Goal: Task Accomplishment & Management: Manage account settings

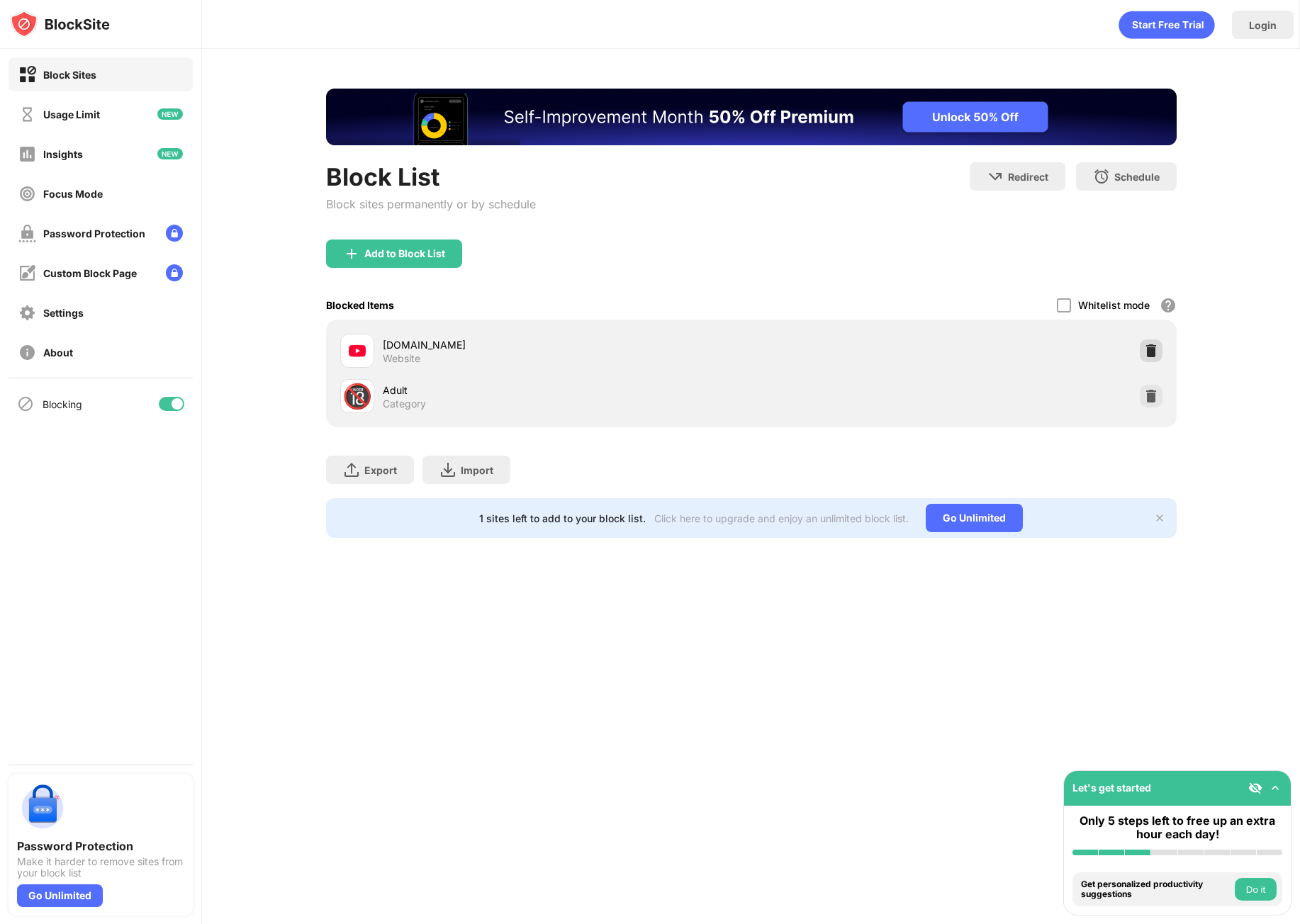
click at [1154, 355] on img at bounding box center [1151, 351] width 14 height 14
